Goal: Task Accomplishment & Management: Manage account settings

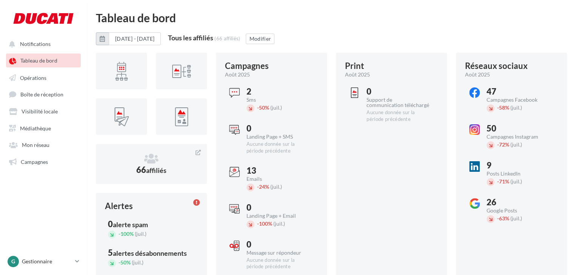
click at [107, 38] on button "button" at bounding box center [102, 38] width 13 height 13
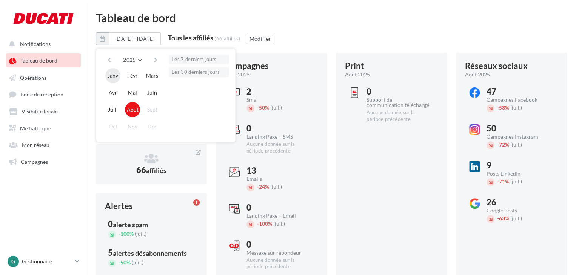
click at [116, 76] on button "Janv" at bounding box center [112, 75] width 15 height 15
click at [136, 111] on button "Août" at bounding box center [132, 109] width 15 height 15
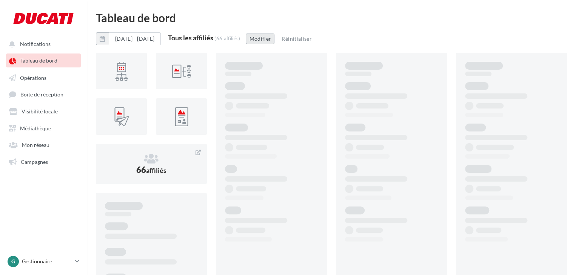
click at [274, 40] on button "Modifier" at bounding box center [260, 39] width 29 height 11
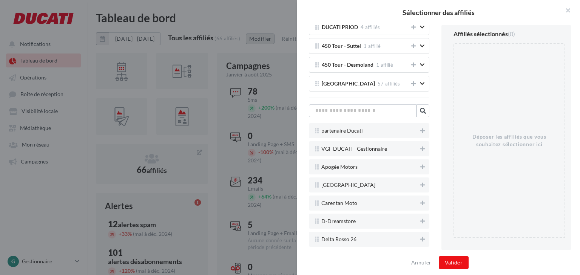
scroll to position [267, 0]
click at [350, 105] on input "text" at bounding box center [363, 110] width 108 height 13
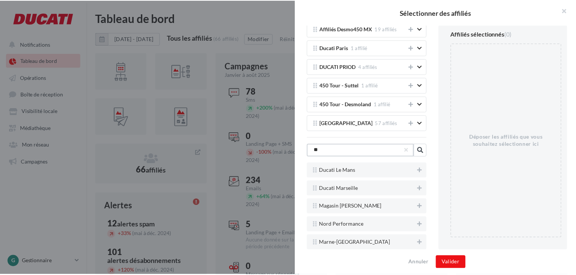
scroll to position [153, 0]
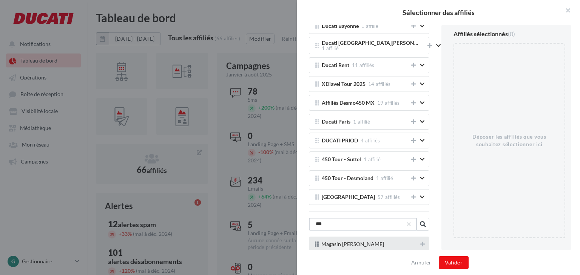
type input "***"
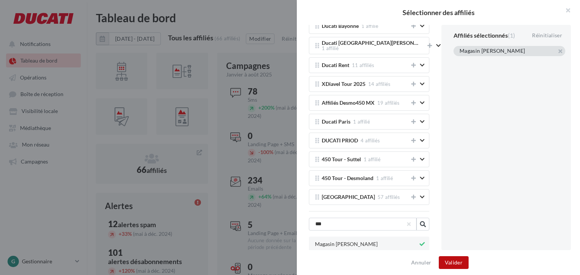
click at [458, 262] on button "Valider" at bounding box center [454, 263] width 30 height 13
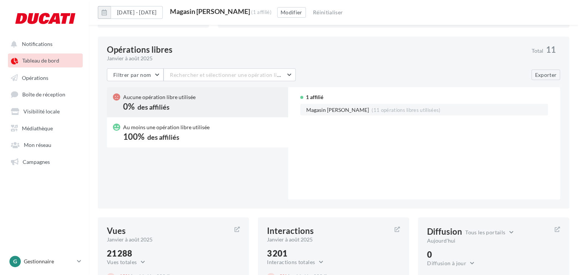
scroll to position [643, 0]
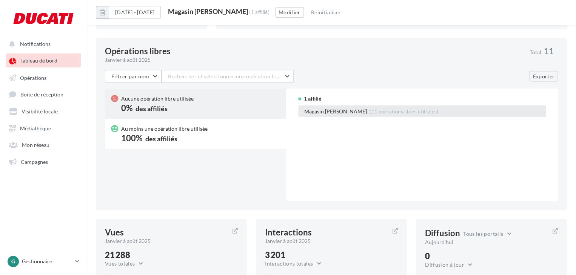
click at [385, 112] on span "(11 opérations libres utilisées)" at bounding box center [403, 111] width 69 height 6
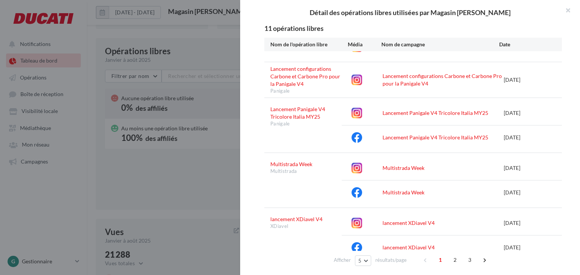
scroll to position [128, 0]
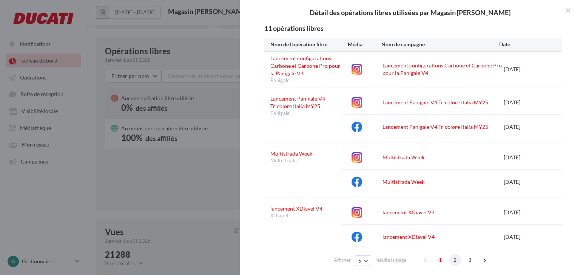
click at [453, 260] on span "2" at bounding box center [455, 260] width 12 height 12
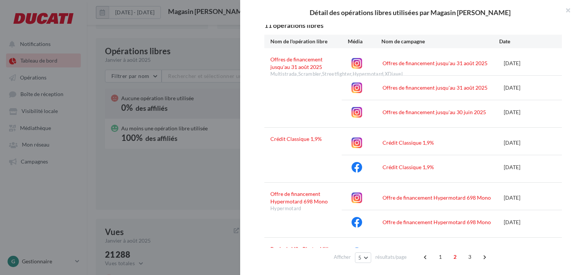
scroll to position [0, 0]
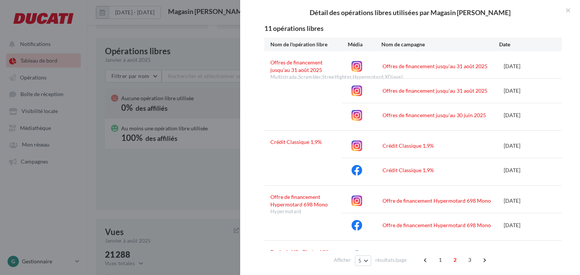
click at [211, 70] on div at bounding box center [290, 137] width 580 height 275
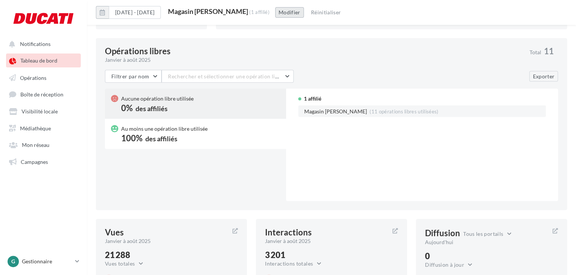
click at [302, 14] on button "Modifier" at bounding box center [289, 12] width 29 height 11
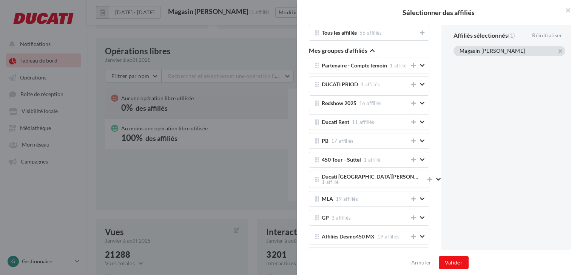
click at [560, 55] on div "Magasin [PERSON_NAME]" at bounding box center [509, 51] width 112 height 10
click at [459, 60] on button "button" at bounding box center [459, 60] width 0 height 0
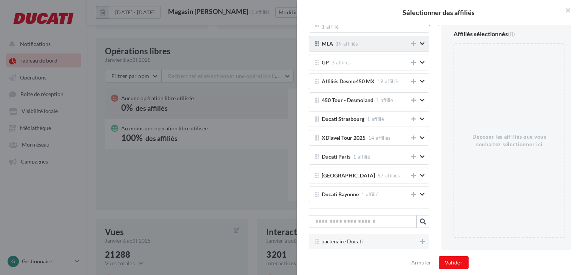
scroll to position [142, 0]
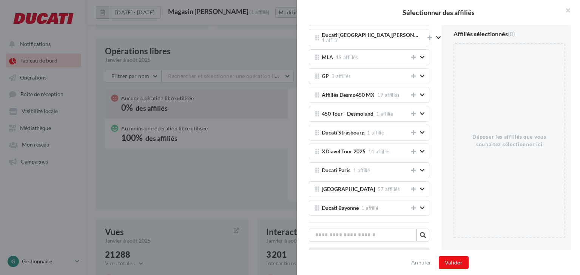
click at [357, 248] on div "partenaire Ducati" at bounding box center [369, 255] width 120 height 15
click at [359, 236] on input "text" at bounding box center [363, 235] width 108 height 13
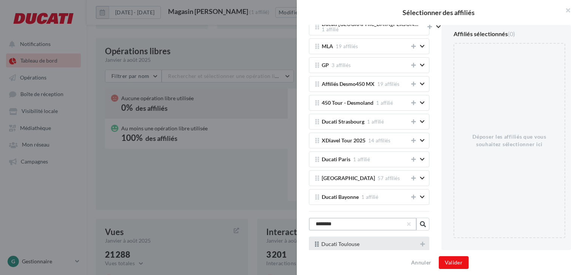
type input "********"
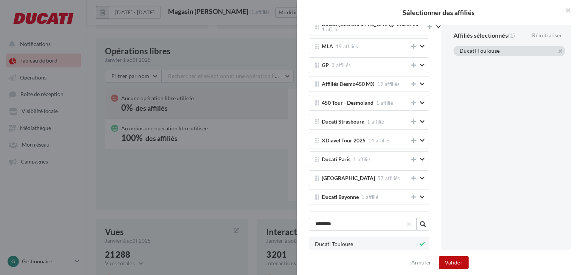
click at [457, 269] on div "Annuler Valider" at bounding box center [438, 263] width 283 height 25
click at [460, 266] on button "Valider" at bounding box center [454, 263] width 30 height 13
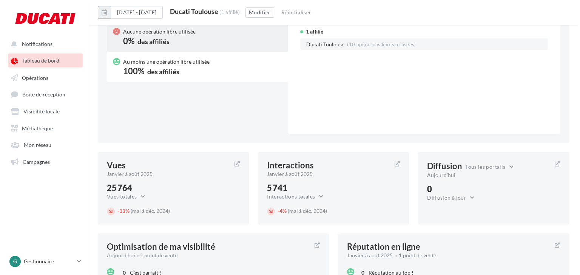
scroll to position [712, 0]
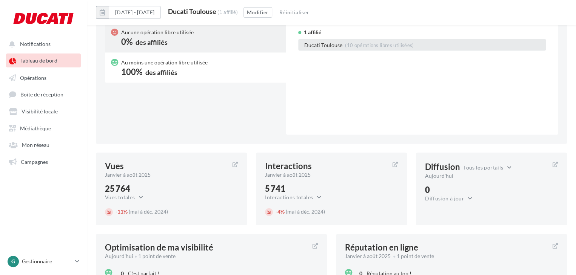
click at [377, 44] on span "(10 opérations libres utilisées)" at bounding box center [379, 45] width 69 height 6
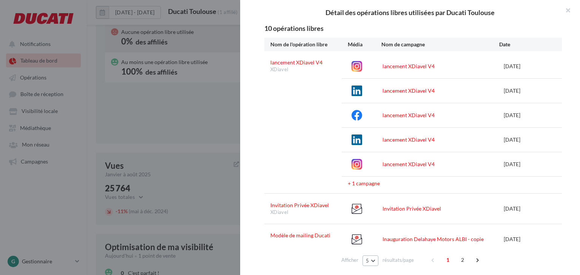
click at [371, 258] on button "5" at bounding box center [370, 261] width 16 height 11
click at [377, 246] on button "50" at bounding box center [388, 247] width 53 height 13
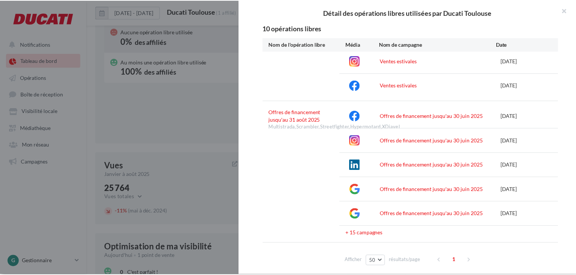
scroll to position [0, 0]
